Goal: Task Accomplishment & Management: Use online tool/utility

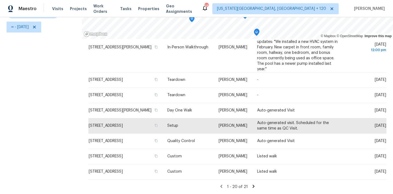
scroll to position [6, 0]
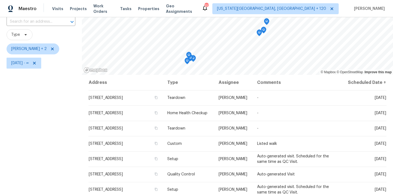
scroll to position [33, 0]
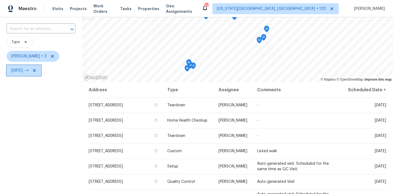
click at [25, 73] on span "[DATE] - ∞" at bounding box center [19, 70] width 17 height 5
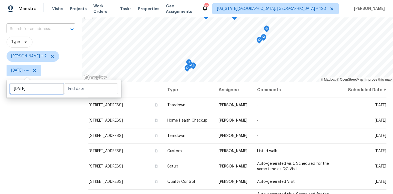
select select "9"
select select "2025"
select select "10"
select select "2025"
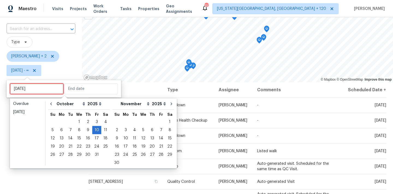
click at [25, 88] on input "[DATE]" at bounding box center [37, 88] width 54 height 11
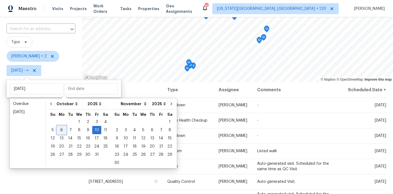
click at [60, 131] on div "6" at bounding box center [61, 130] width 9 height 8
type input "[DATE]"
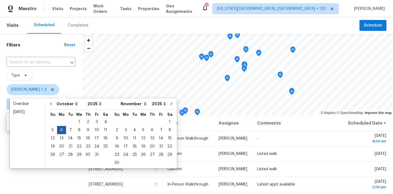
type input "[DATE]"
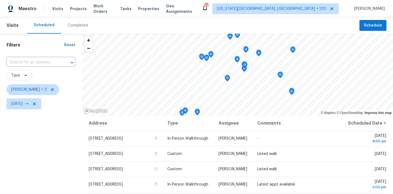
click at [58, 91] on span "[PERSON_NAME] + 2" at bounding box center [41, 89] width 69 height 11
click at [33, 106] on span "[DATE] - ∞" at bounding box center [24, 103] width 35 height 11
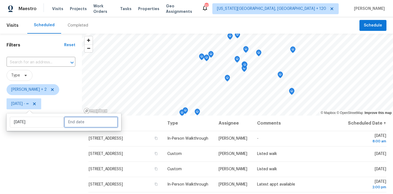
select select "9"
select select "2025"
select select "10"
select select "2025"
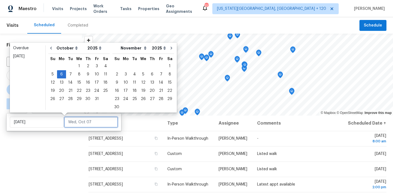
click at [87, 122] on input "text" at bounding box center [91, 122] width 54 height 11
type input "[DATE]"
click at [104, 72] on div "11" at bounding box center [105, 74] width 8 height 8
type input "[DATE]"
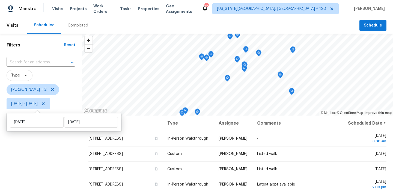
click at [35, 164] on div "Filters Reset ​ Type [PERSON_NAME] + 2 [DATE] - [DATE]" at bounding box center [41, 152] width 82 height 237
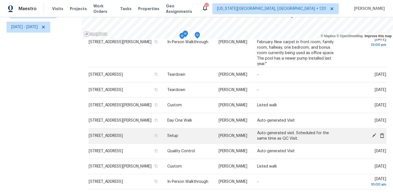
scroll to position [210, 0]
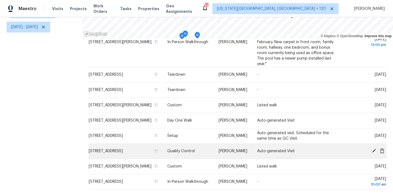
click at [373, 151] on icon at bounding box center [374, 150] width 4 height 4
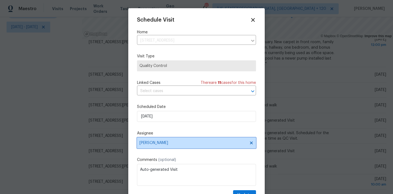
click at [155, 144] on span "[PERSON_NAME]" at bounding box center [192, 143] width 107 height 4
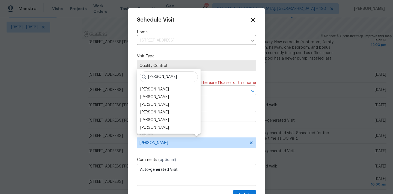
type input "[PERSON_NAME]"
drag, startPoint x: 155, startPoint y: 144, endPoint x: 153, endPoint y: 97, distance: 46.7
click at [153, 97] on div "[PERSON_NAME]" at bounding box center [154, 96] width 29 height 5
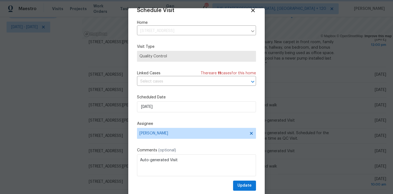
scroll to position [10, 0]
click at [245, 187] on span "Update" at bounding box center [244, 185] width 14 height 7
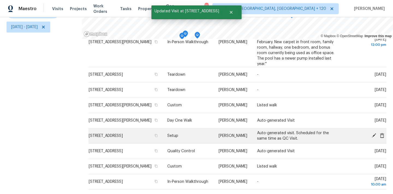
scroll to position [0, 0]
click at [375, 135] on icon at bounding box center [374, 135] width 4 height 4
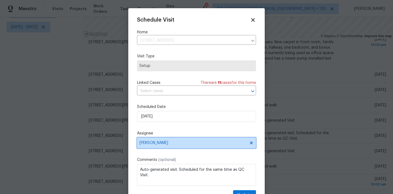
click at [156, 142] on span "[PERSON_NAME]" at bounding box center [192, 143] width 107 height 4
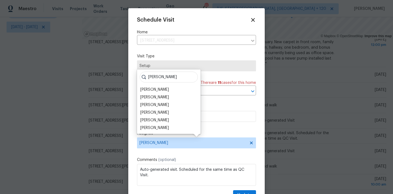
type input "[PERSON_NAME]"
drag, startPoint x: 156, startPoint y: 142, endPoint x: 156, endPoint y: 93, distance: 48.3
click at [156, 93] on div "[PERSON_NAME]" at bounding box center [169, 97] width 60 height 8
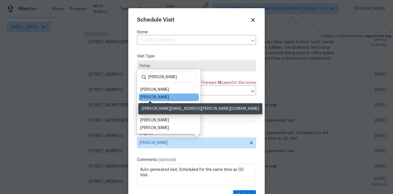
click at [152, 95] on div "[PERSON_NAME]" at bounding box center [154, 96] width 29 height 5
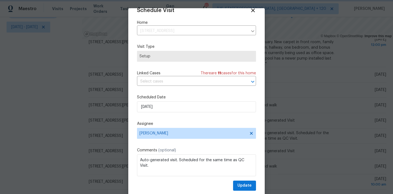
scroll to position [10, 0]
click at [246, 185] on span "Update" at bounding box center [244, 185] width 14 height 7
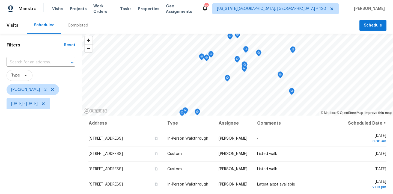
scroll to position [0, 0]
click at [50, 90] on icon at bounding box center [52, 89] width 4 height 4
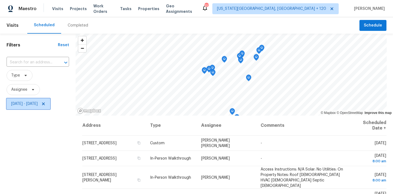
click at [46, 103] on icon at bounding box center [43, 104] width 4 height 4
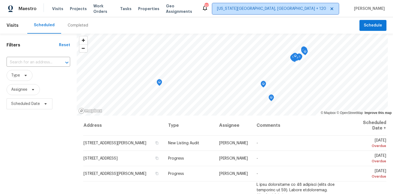
click at [295, 10] on span "[US_STATE][GEOGRAPHIC_DATA], [GEOGRAPHIC_DATA] + 120" at bounding box center [271, 8] width 109 height 5
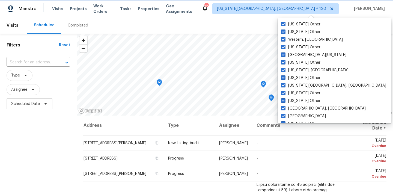
click at [333, 8] on icon at bounding box center [332, 8] width 3 height 3
checkbox input "false"
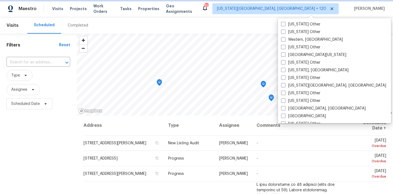
checkbox input "false"
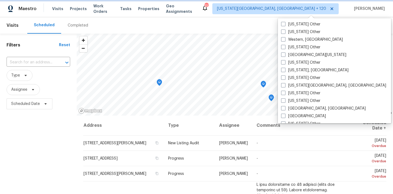
checkbox input "false"
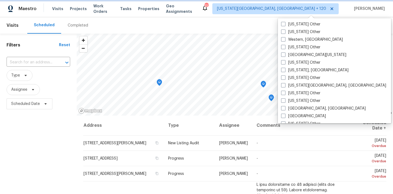
checkbox input "false"
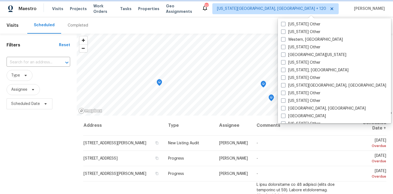
checkbox input "false"
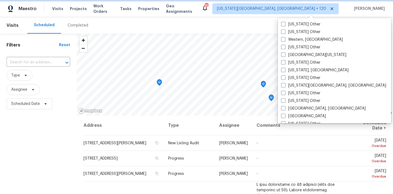
checkbox input "false"
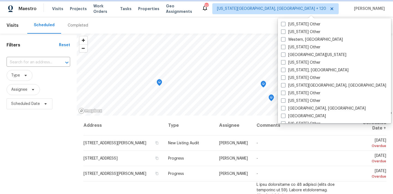
checkbox input "false"
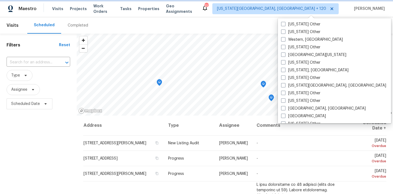
checkbox input "false"
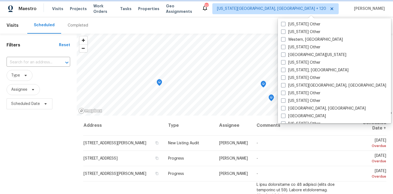
checkbox input "false"
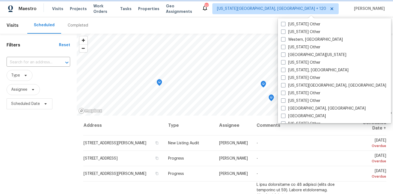
checkbox input "false"
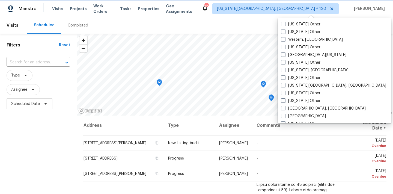
checkbox input "false"
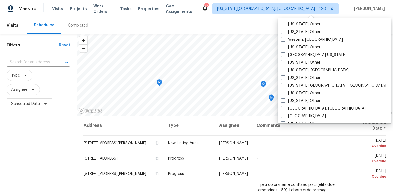
checkbox input "false"
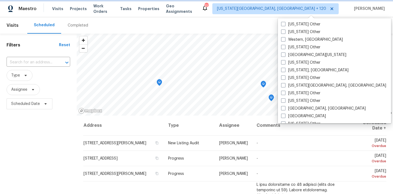
checkbox input "false"
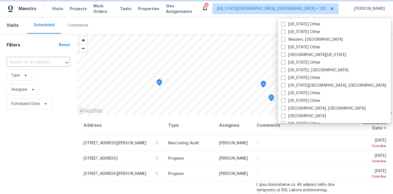
checkbox input "false"
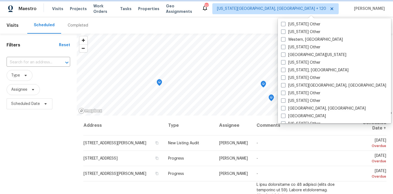
checkbox input "false"
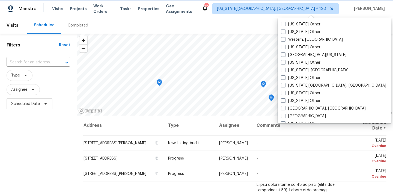
checkbox input "false"
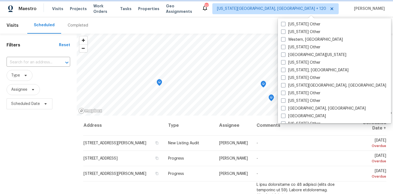
checkbox input "false"
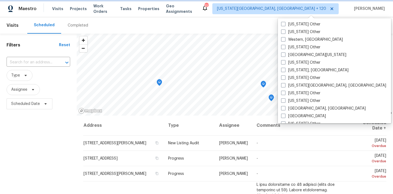
checkbox input "false"
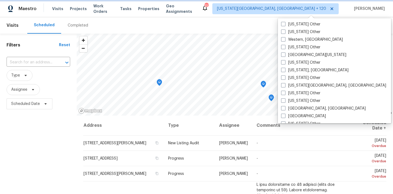
checkbox input "false"
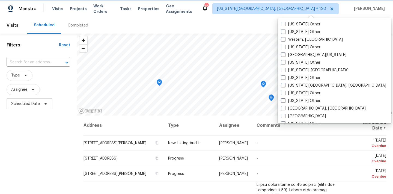
checkbox input "false"
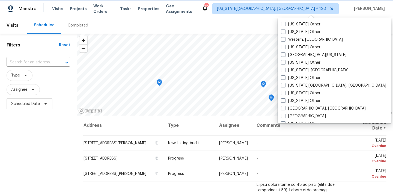
checkbox input "false"
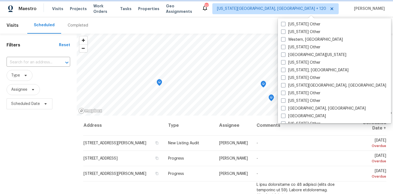
checkbox input "false"
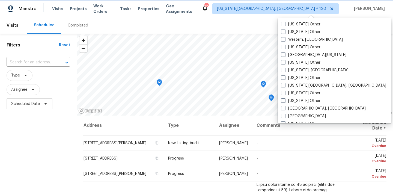
checkbox input "false"
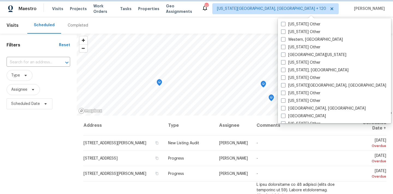
checkbox input "false"
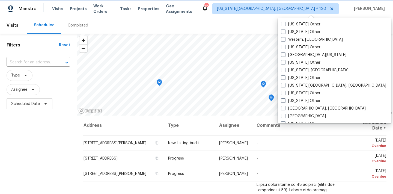
checkbox input "false"
checkbox input "true"
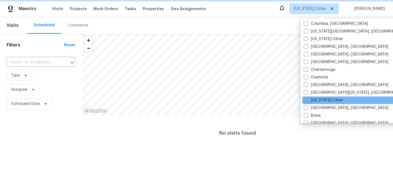
scroll to position [745, 0]
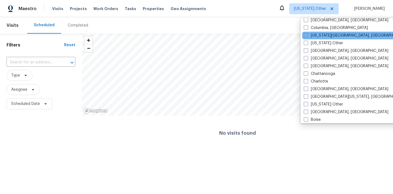
click at [323, 37] on label "[US_STATE][GEOGRAPHIC_DATA], [GEOGRAPHIC_DATA]" at bounding box center [356, 35] width 105 height 5
click at [307, 36] on input "[US_STATE][GEOGRAPHIC_DATA], [GEOGRAPHIC_DATA]" at bounding box center [306, 35] width 4 height 4
checkbox input "true"
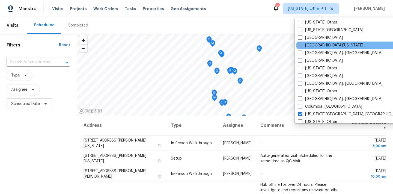
scroll to position [666, 0]
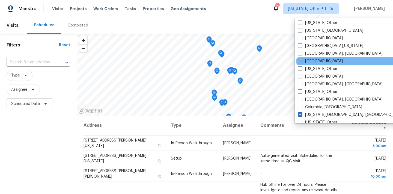
click at [306, 62] on label "[GEOGRAPHIC_DATA]" at bounding box center [320, 60] width 45 height 5
click at [302, 62] on input "[GEOGRAPHIC_DATA]" at bounding box center [300, 60] width 4 height 4
checkbox input "true"
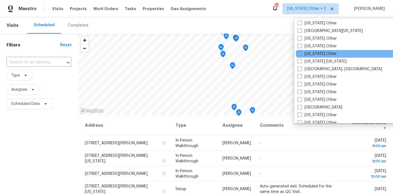
scroll to position [329, 0]
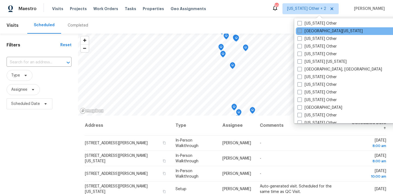
click at [314, 32] on label "[GEOGRAPHIC_DATA][US_STATE]" at bounding box center [330, 30] width 65 height 5
click at [301, 32] on input "[GEOGRAPHIC_DATA][US_STATE]" at bounding box center [300, 30] width 4 height 4
checkbox input "true"
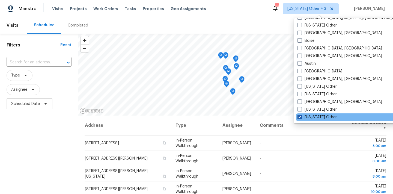
click at [300, 117] on span at bounding box center [300, 117] width 4 height 4
click at [300, 117] on input "[US_STATE] Other" at bounding box center [300, 116] width 4 height 4
checkbox input "false"
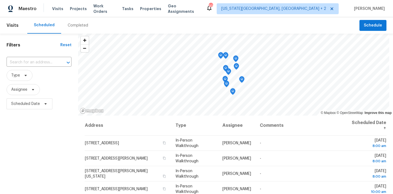
click at [42, 133] on div "Filters Reset ​ Type Assignee Scheduled Date" at bounding box center [39, 152] width 78 height 237
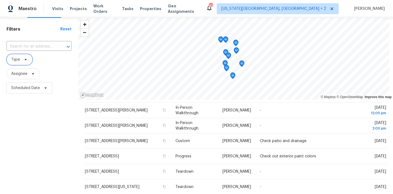
click at [25, 62] on span "Type" at bounding box center [20, 59] width 26 height 11
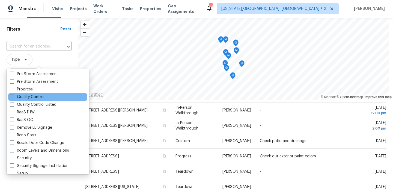
click at [31, 98] on label "Quality Control" at bounding box center [27, 96] width 35 height 5
click at [13, 98] on input "Quality Control" at bounding box center [12, 96] width 4 height 4
checkbox input "true"
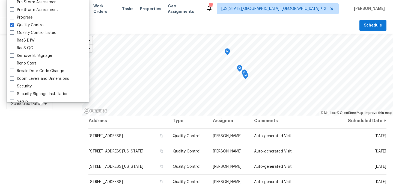
click at [31, 136] on div "Filters Reset ​ Quality Control Assignee Scheduled Date" at bounding box center [41, 152] width 82 height 237
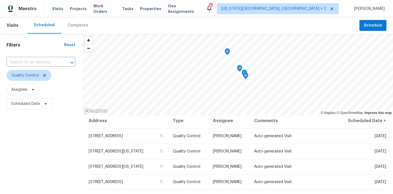
click at [37, 140] on div "Filters Reset ​ Quality Control Assignee Scheduled Date" at bounding box center [41, 152] width 82 height 237
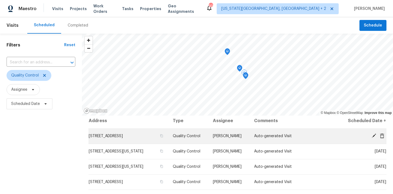
click at [373, 136] on icon at bounding box center [374, 135] width 4 height 4
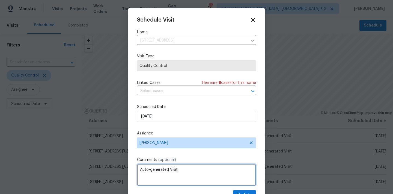
click at [164, 173] on textarea "Auto-generated Visit" at bounding box center [196, 175] width 119 height 22
click at [173, 169] on textarea "NAVIGATE AI REMINDER" at bounding box center [196, 175] width 119 height 22
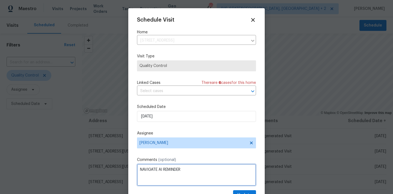
click at [173, 169] on textarea "NAVIGATE AI REMINDER" at bounding box center [196, 175] width 119 height 22
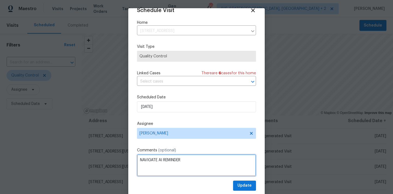
scroll to position [10, 0]
type textarea "NAVIGATE AI REMINDER"
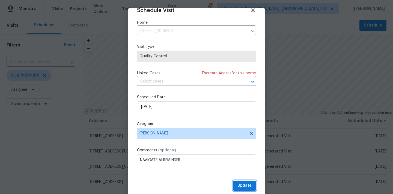
click at [240, 183] on span "Update" at bounding box center [244, 185] width 14 height 7
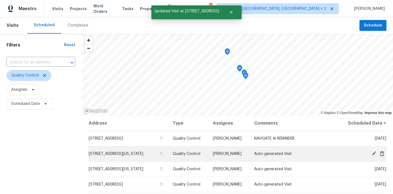
scroll to position [0, 0]
click at [371, 156] on span at bounding box center [374, 153] width 8 height 5
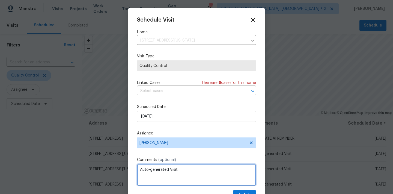
click at [173, 169] on textarea "Auto-generated Visit" at bounding box center [196, 175] width 119 height 22
paste textarea "NAVIGATE AI REMINDER"
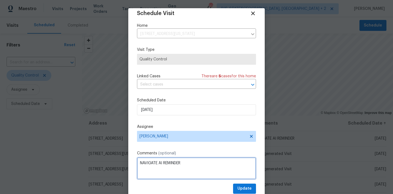
scroll to position [10, 0]
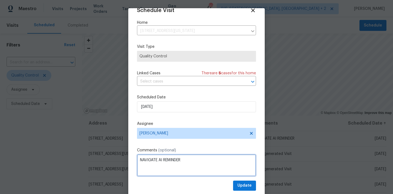
type textarea "NAVIGATE AI REMINDER"
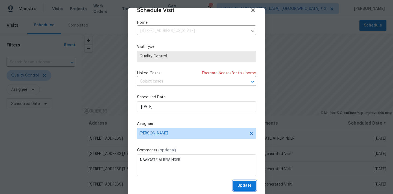
click at [241, 183] on span "Update" at bounding box center [244, 185] width 14 height 7
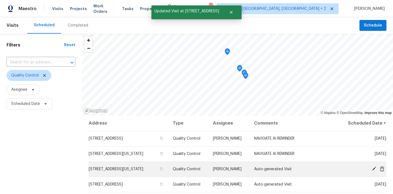
click at [373, 171] on icon at bounding box center [374, 169] width 4 height 4
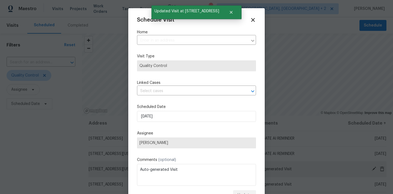
type input "[STREET_ADDRESS][US_STATE]"
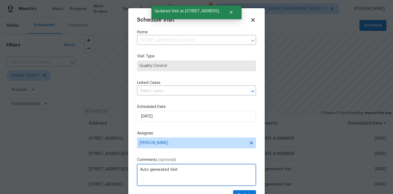
click at [156, 169] on textarea "Auto-generated Visit" at bounding box center [196, 175] width 119 height 22
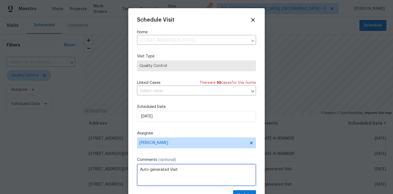
paste textarea "NAVIGATE AI REMINDER"
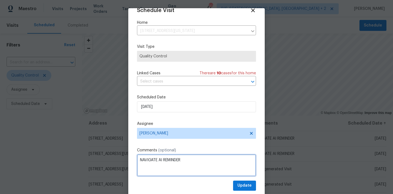
type textarea "NAVIGATE AI REMINDER"
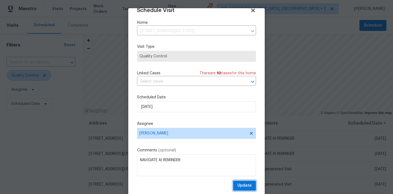
click at [246, 181] on button "Update" at bounding box center [244, 185] width 23 height 10
